Goal: Task Accomplishment & Management: Manage account settings

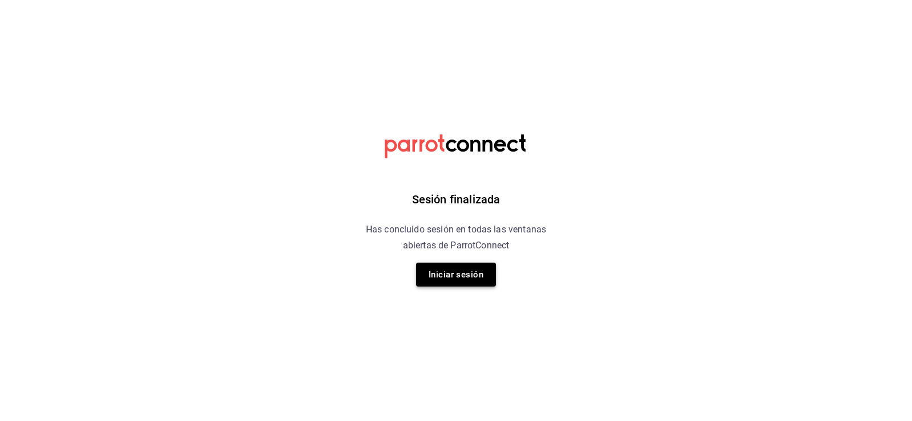
click at [476, 273] on button "Iniciar sesión" at bounding box center [456, 275] width 80 height 24
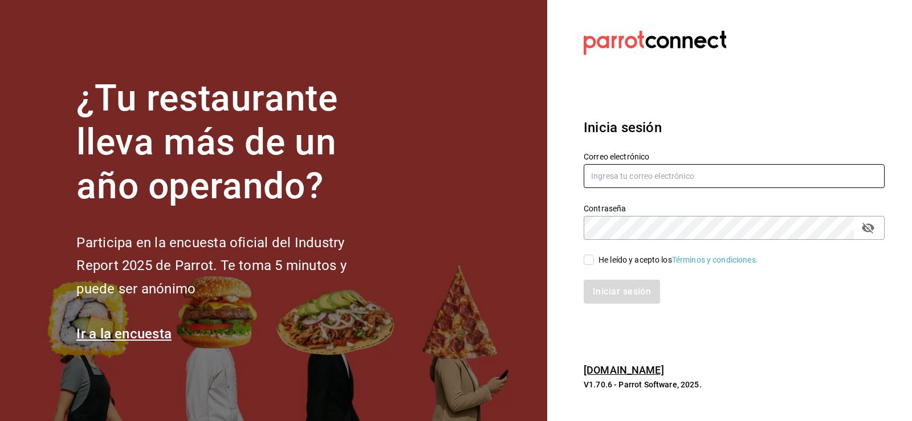
type input "farfusa98@gmail.com"
click at [589, 263] on input "He leído y acepto los Términos y condiciones." at bounding box center [588, 260] width 10 height 10
checkbox input "true"
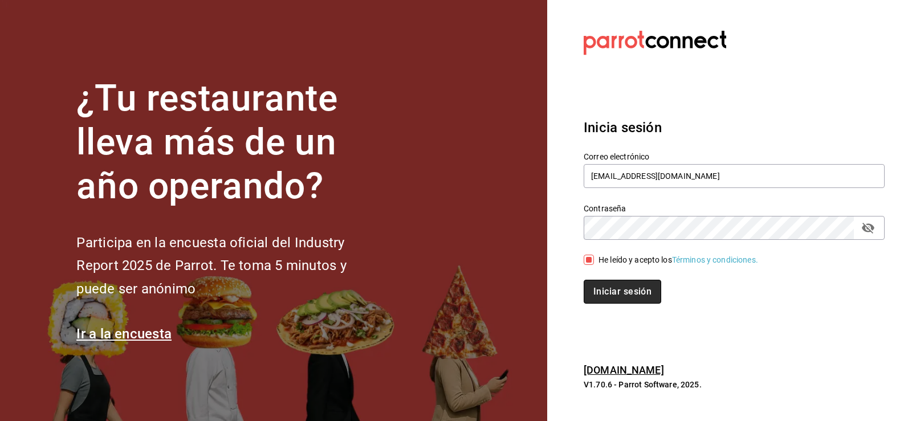
click at [610, 290] on button "Iniciar sesión" at bounding box center [621, 292] width 77 height 24
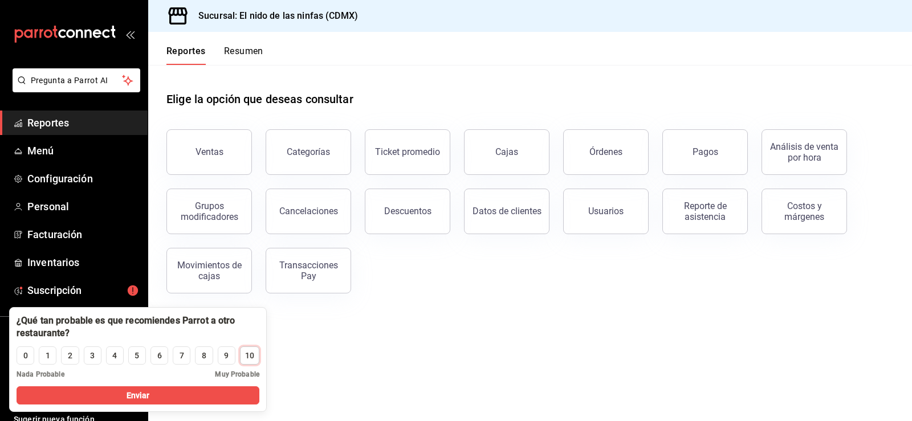
click at [248, 356] on div "10" at bounding box center [249, 356] width 9 height 12
click at [213, 391] on button "Enviar" at bounding box center [138, 395] width 243 height 18
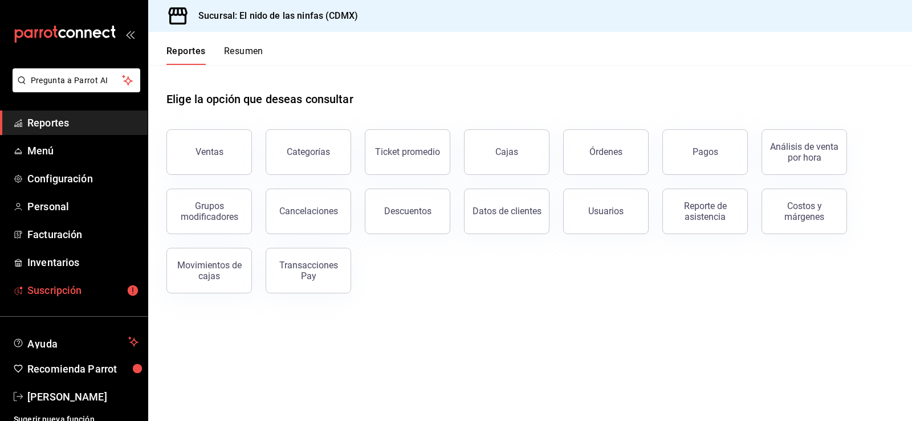
click at [77, 288] on span "Suscripción" at bounding box center [82, 290] width 111 height 15
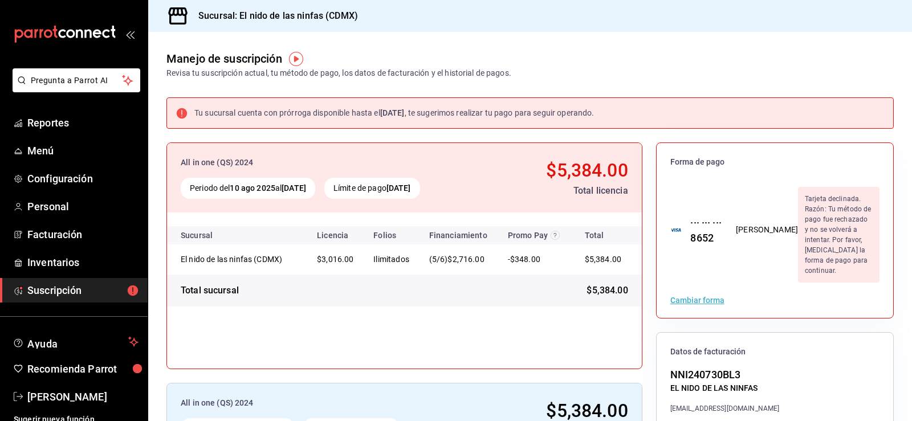
drag, startPoint x: 358, startPoint y: 185, endPoint x: 503, endPoint y: 184, distance: 144.2
click at [503, 184] on div "All in one (QS) 2024 Periodo del [DATE] al [DATE] Límite de pago [DATE] $5,384.…" at bounding box center [404, 178] width 475 height 70
click at [501, 184] on div "All in one (QS) 2024 Periodo del [DATE] al [DATE] Límite de pago [DATE] $5,384.…" at bounding box center [404, 178] width 475 height 70
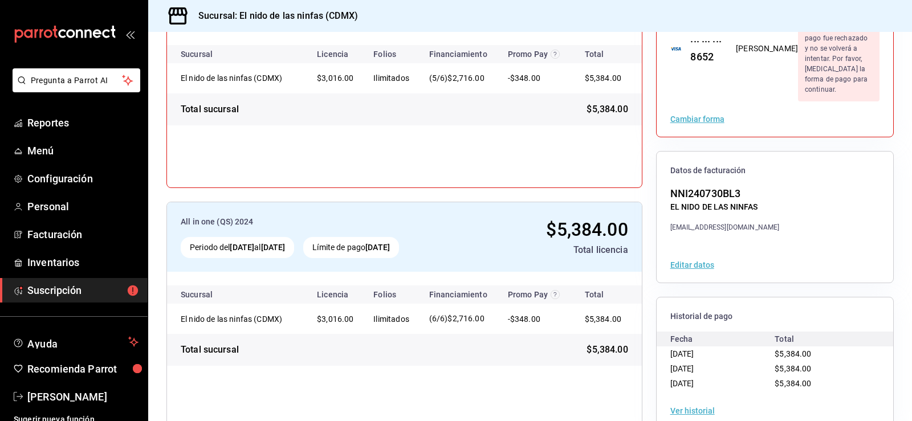
scroll to position [187, 0]
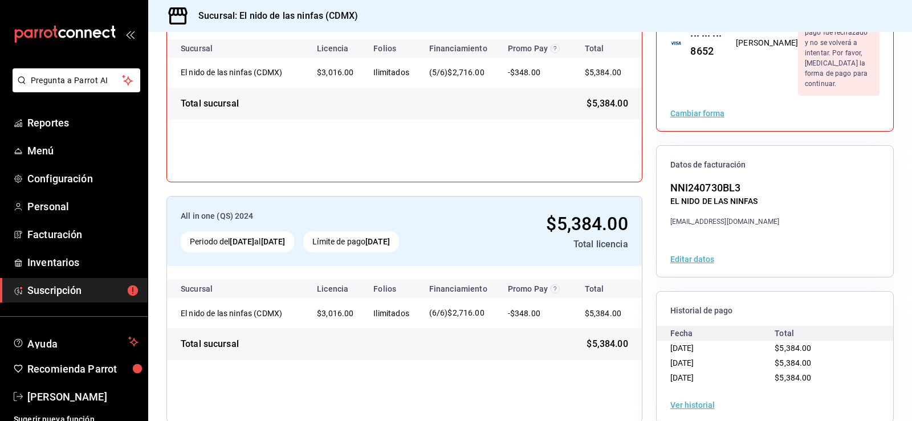
click at [774, 341] on div "$5,384.00" at bounding box center [826, 348] width 105 height 15
click at [696, 341] on div "[DATE]" at bounding box center [722, 348] width 105 height 15
click at [732, 305] on span "Historial de pago" at bounding box center [774, 310] width 209 height 11
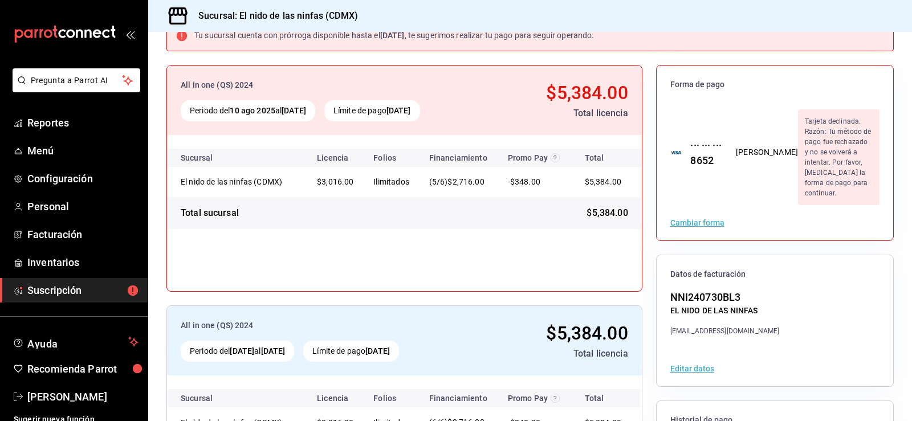
scroll to position [73, 0]
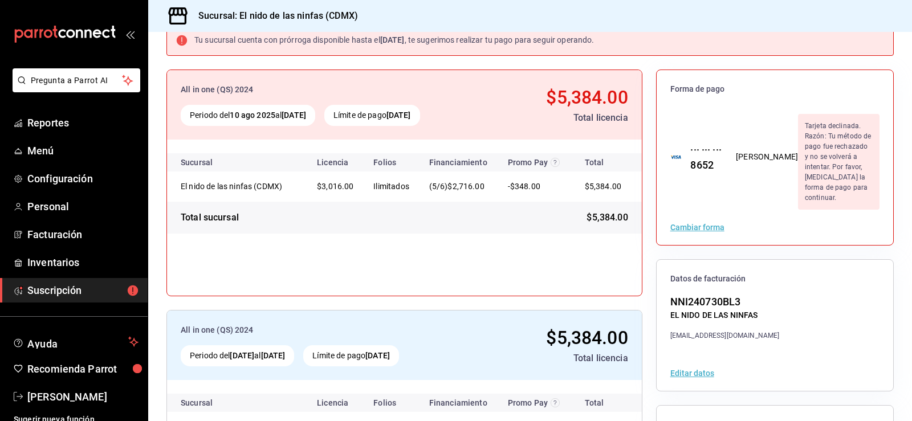
click at [341, 190] on span "$3,016.00" at bounding box center [335, 186] width 36 height 9
click at [343, 191] on span "$3,016.00" at bounding box center [335, 186] width 36 height 9
click at [393, 205] on div "Total sucursal $5,384.00" at bounding box center [404, 218] width 475 height 32
click at [50, 265] on span "Inventarios" at bounding box center [82, 262] width 111 height 15
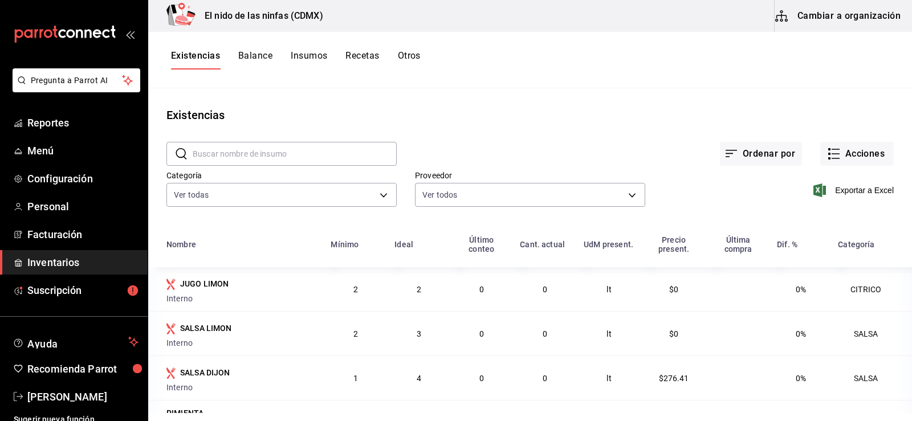
click at [841, 19] on button "Cambiar a organización" at bounding box center [838, 16] width 128 height 32
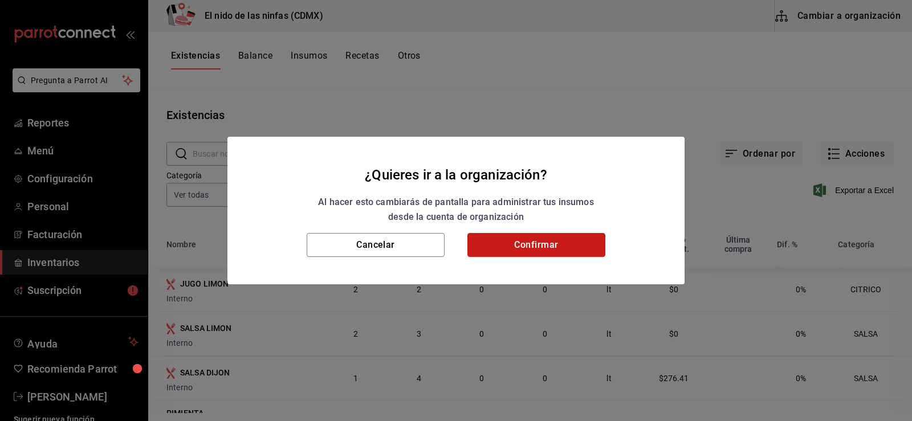
click at [530, 246] on button "Confirmar" at bounding box center [536, 245] width 138 height 24
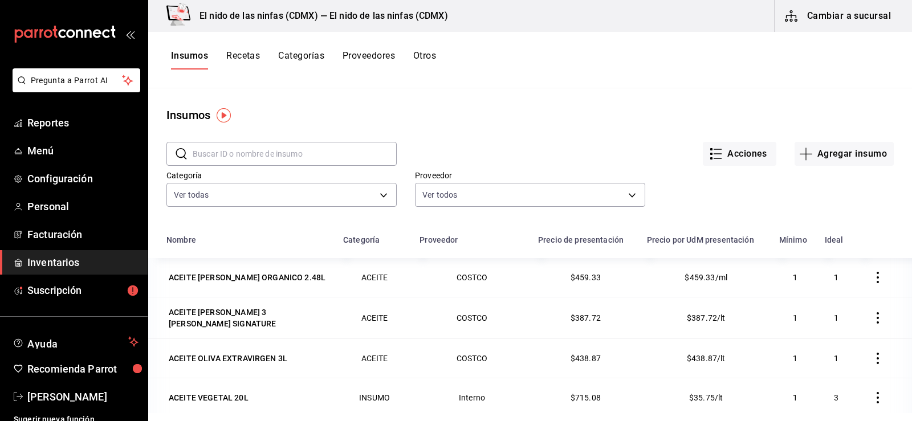
click at [251, 52] on button "Recetas" at bounding box center [243, 59] width 34 height 19
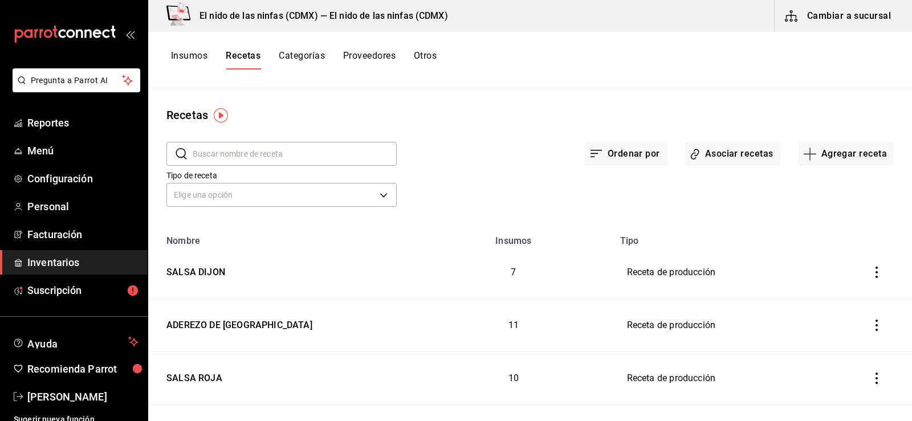
click at [200, 50] on div "Insumos Recetas Categorías Proveedores Otros" at bounding box center [529, 60] width 763 height 56
click at [196, 60] on button "Insumos" at bounding box center [189, 59] width 36 height 19
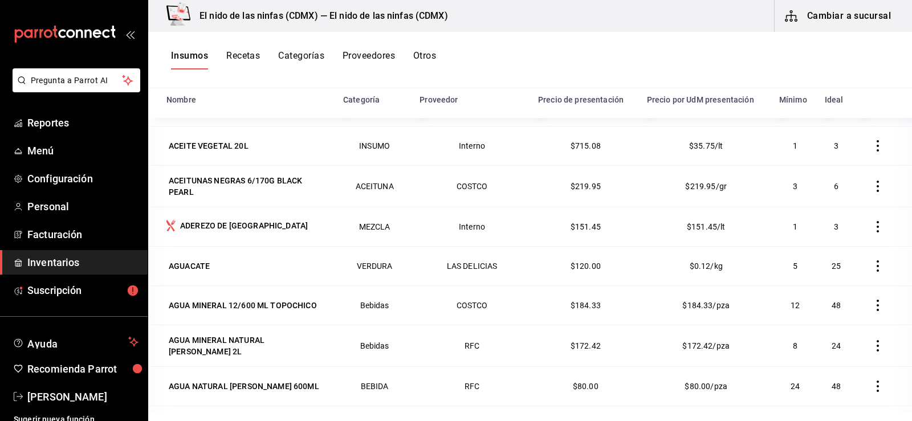
scroll to position [171, 0]
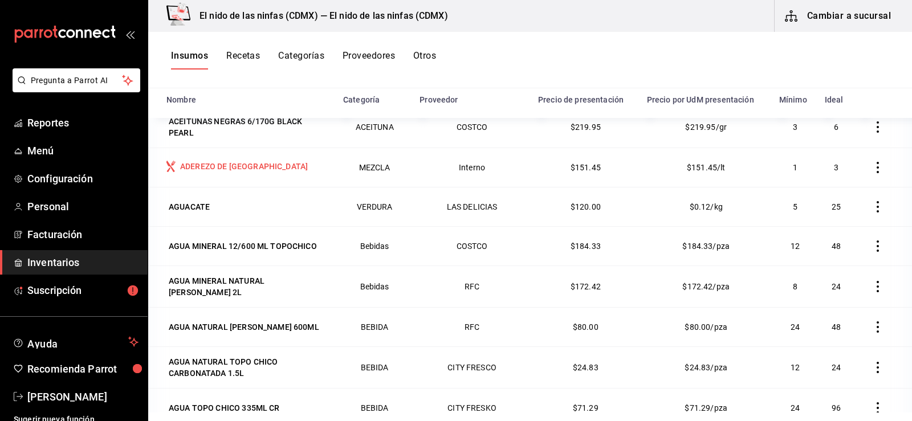
click at [212, 165] on div "ADEREZO DE [GEOGRAPHIC_DATA]" at bounding box center [244, 166] width 128 height 11
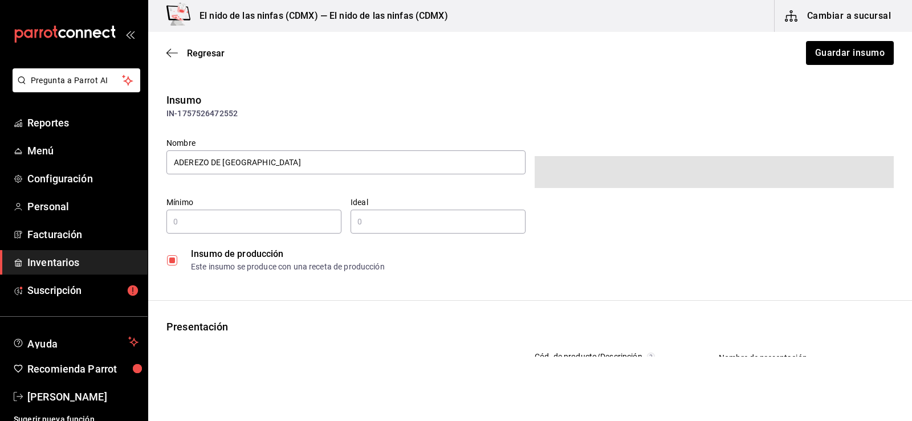
type input "1"
type input "3"
type input "1"
type input "LITER"
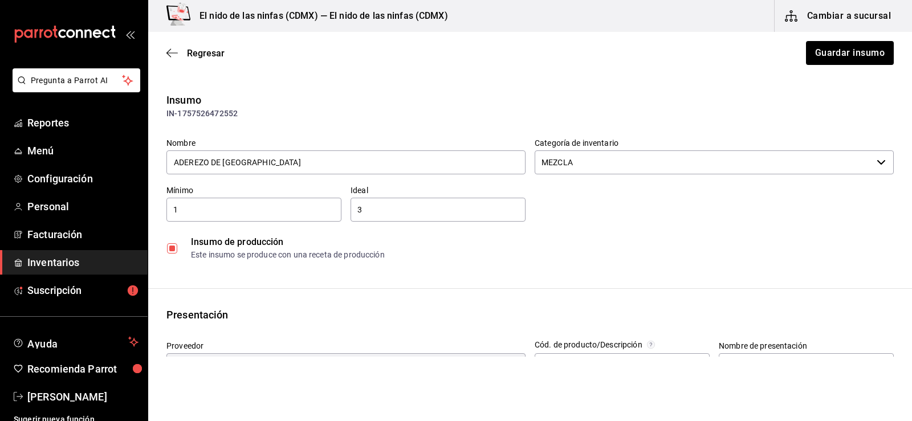
click at [468, 76] on main "Regresar Guardar insumo Insumo IN-1757526472552 Nombre ADEREZO DE PORTOBELLO Ca…" at bounding box center [529, 383] width 763 height 702
click at [869, 58] on button "Guardar insumo" at bounding box center [849, 53] width 89 height 24
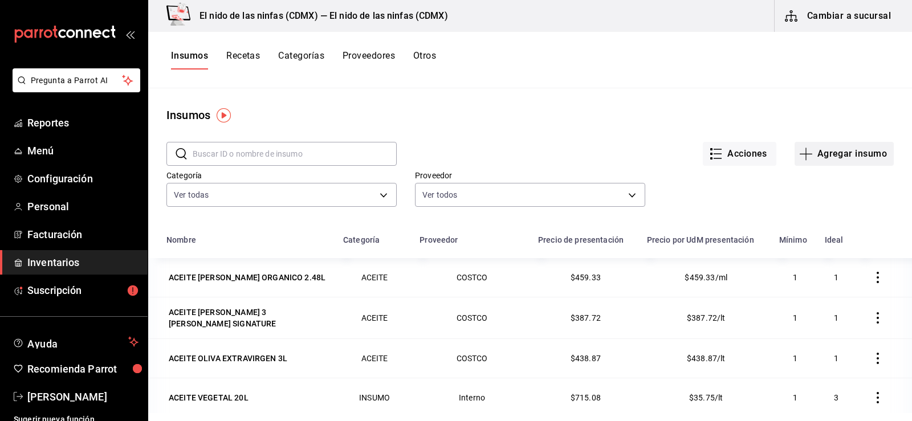
click at [827, 160] on button "Agregar insumo" at bounding box center [843, 154] width 99 height 24
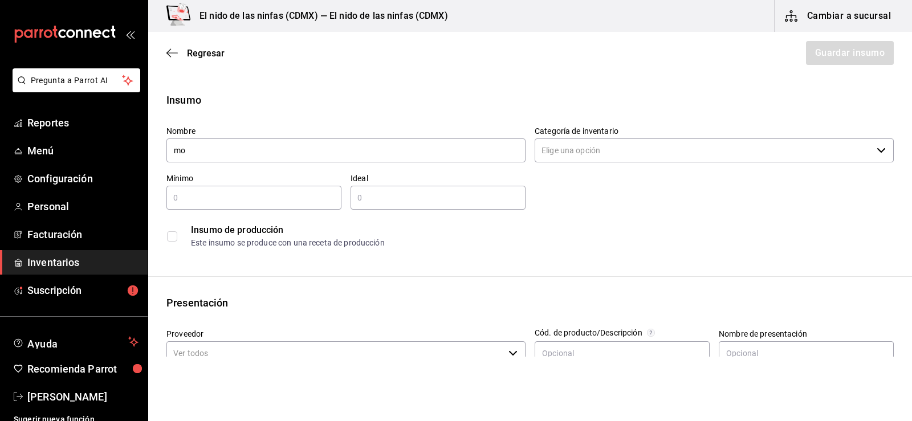
type input "m"
type input "MOLE NEGRO"
